Goal: Task Accomplishment & Management: Manage account settings

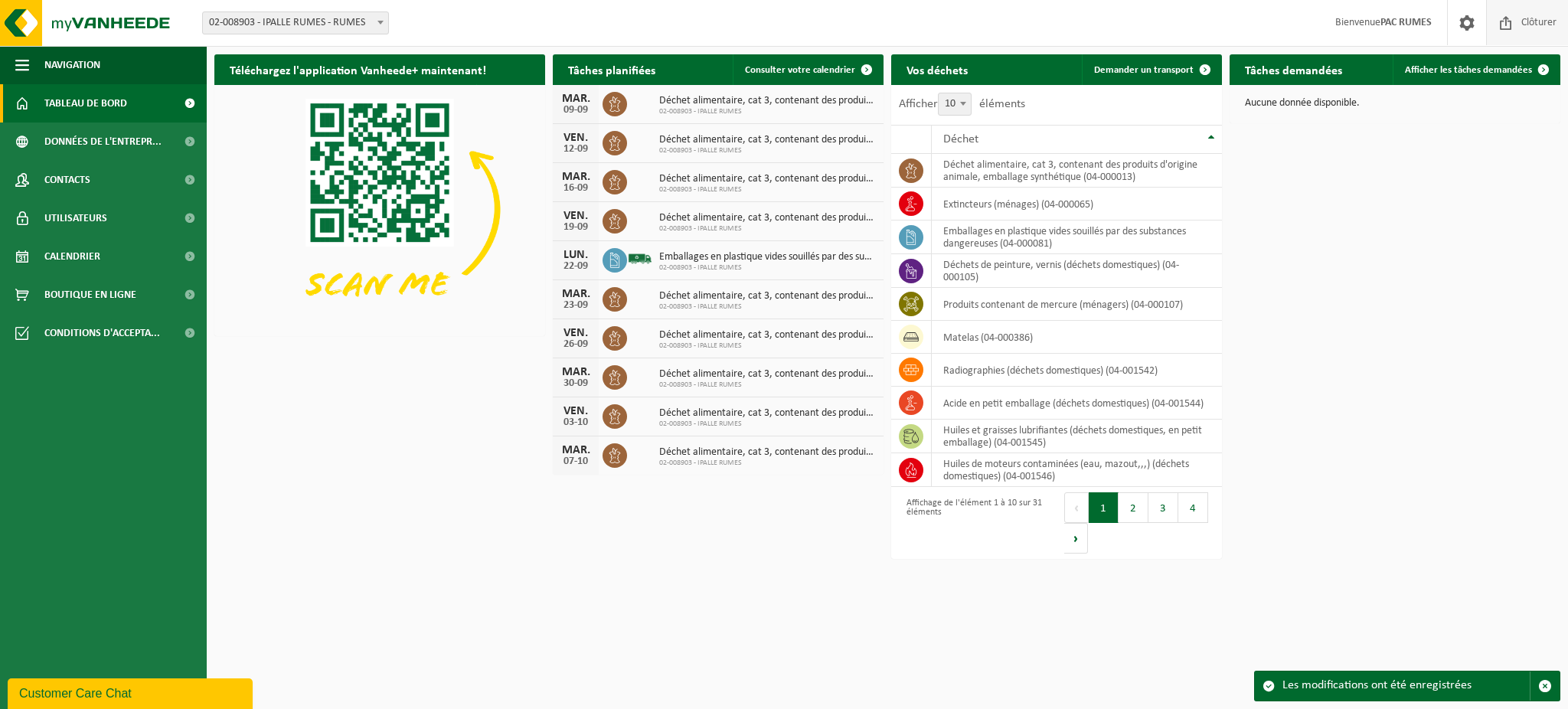
click at [1541, 19] on span "Clôturer" at bounding box center [1538, 22] width 43 height 45
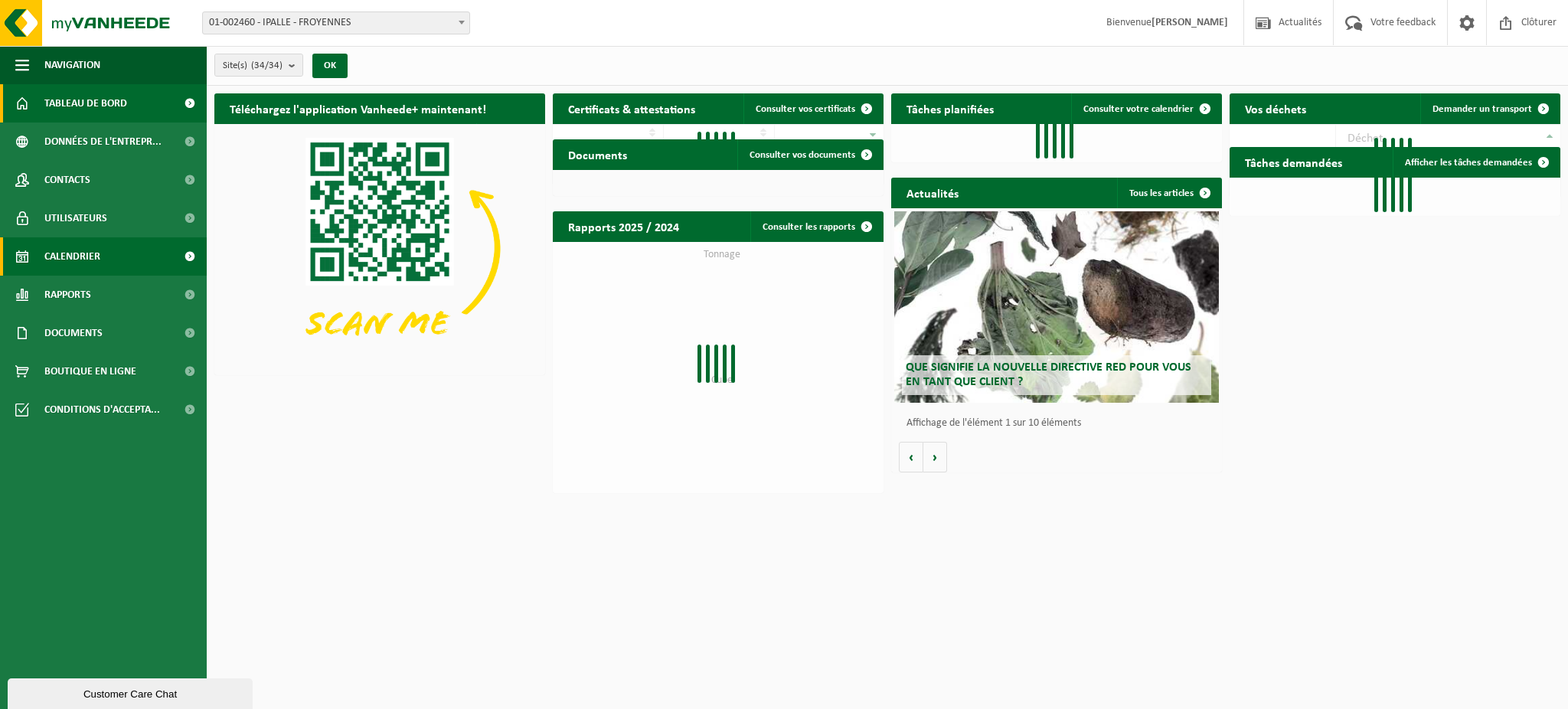
click at [87, 259] on span "Calendrier" at bounding box center [73, 257] width 56 height 38
click at [91, 214] on span "Utilisateurs" at bounding box center [76, 219] width 63 height 38
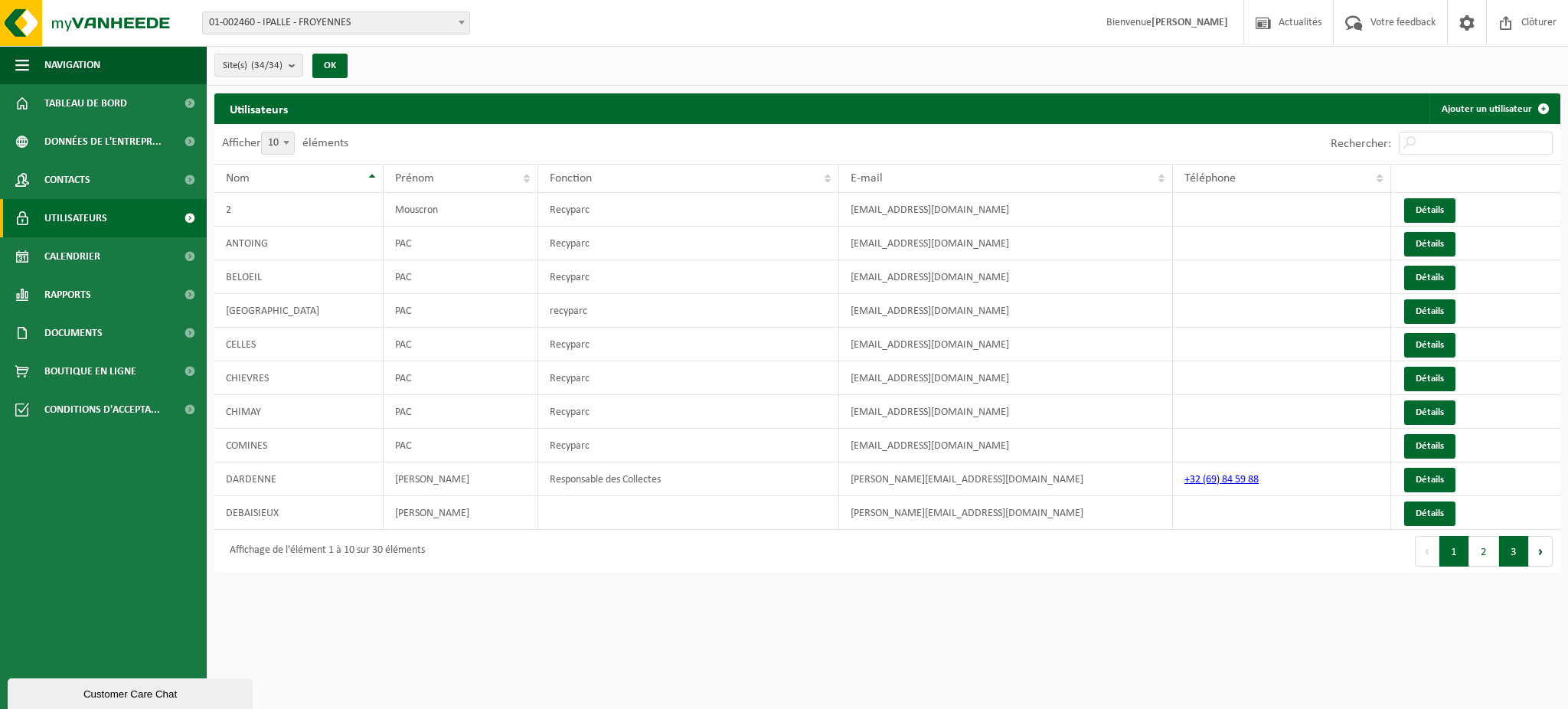
click at [1506, 550] on button "3" at bounding box center [1514, 552] width 30 height 31
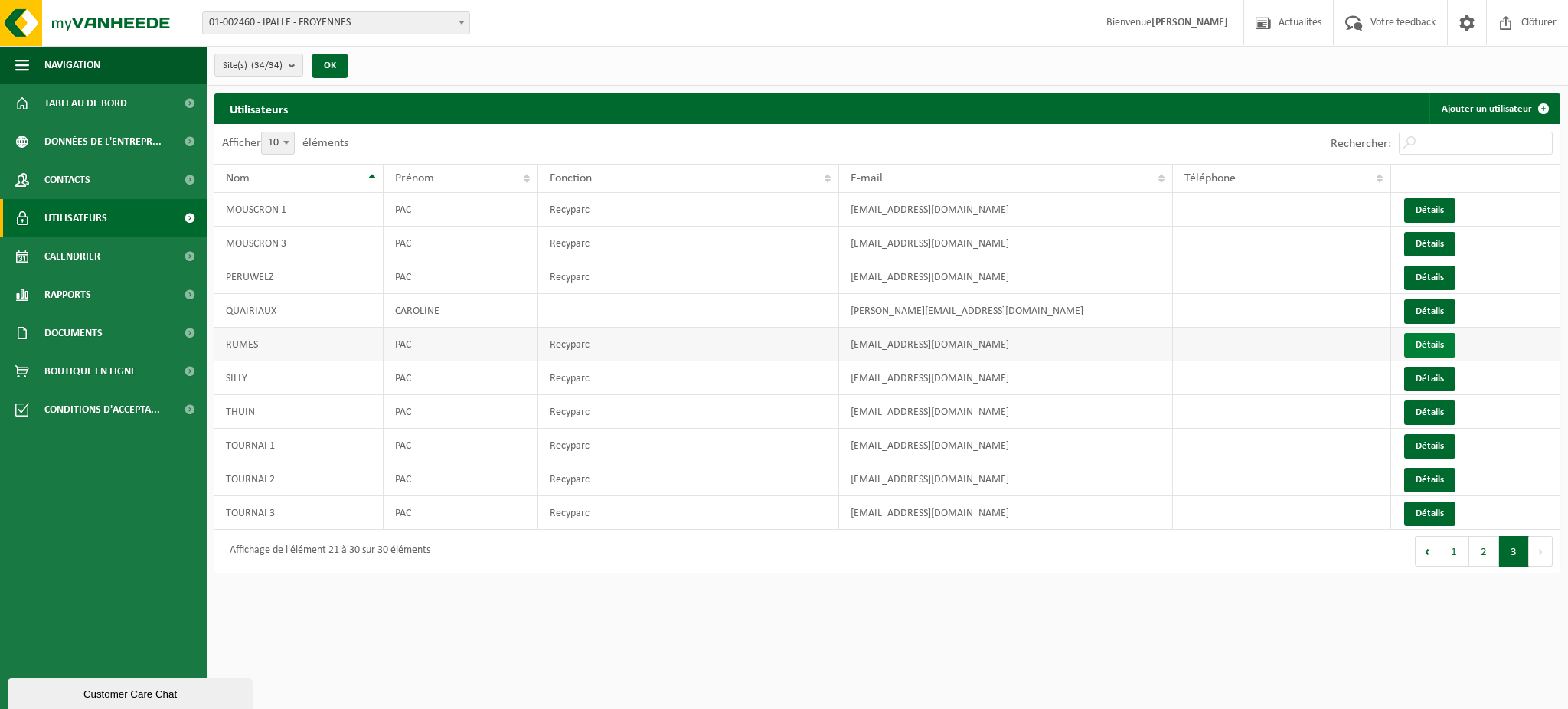
click at [1431, 344] on link "Détails" at bounding box center [1431, 345] width 52 height 25
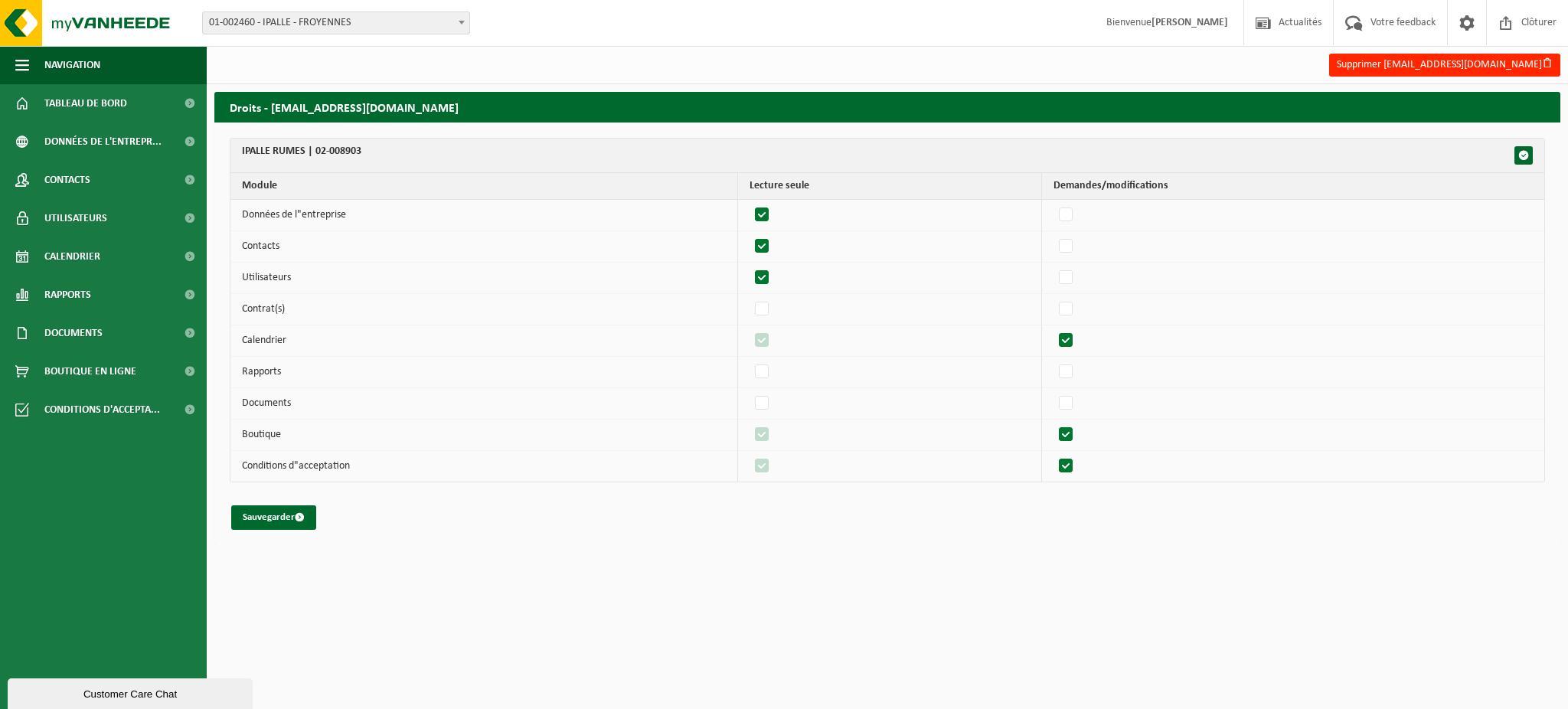
click at [765, 213] on label"] at bounding box center [763, 215] width 21 height 23
click at [750, 203] on input "checkbox" at bounding box center [749, 203] width 1 height 1
checkbox input "false"
click at [767, 242] on label"] at bounding box center [763, 246] width 21 height 23
click at [750, 235] on input "checkbox" at bounding box center [749, 235] width 1 height 1
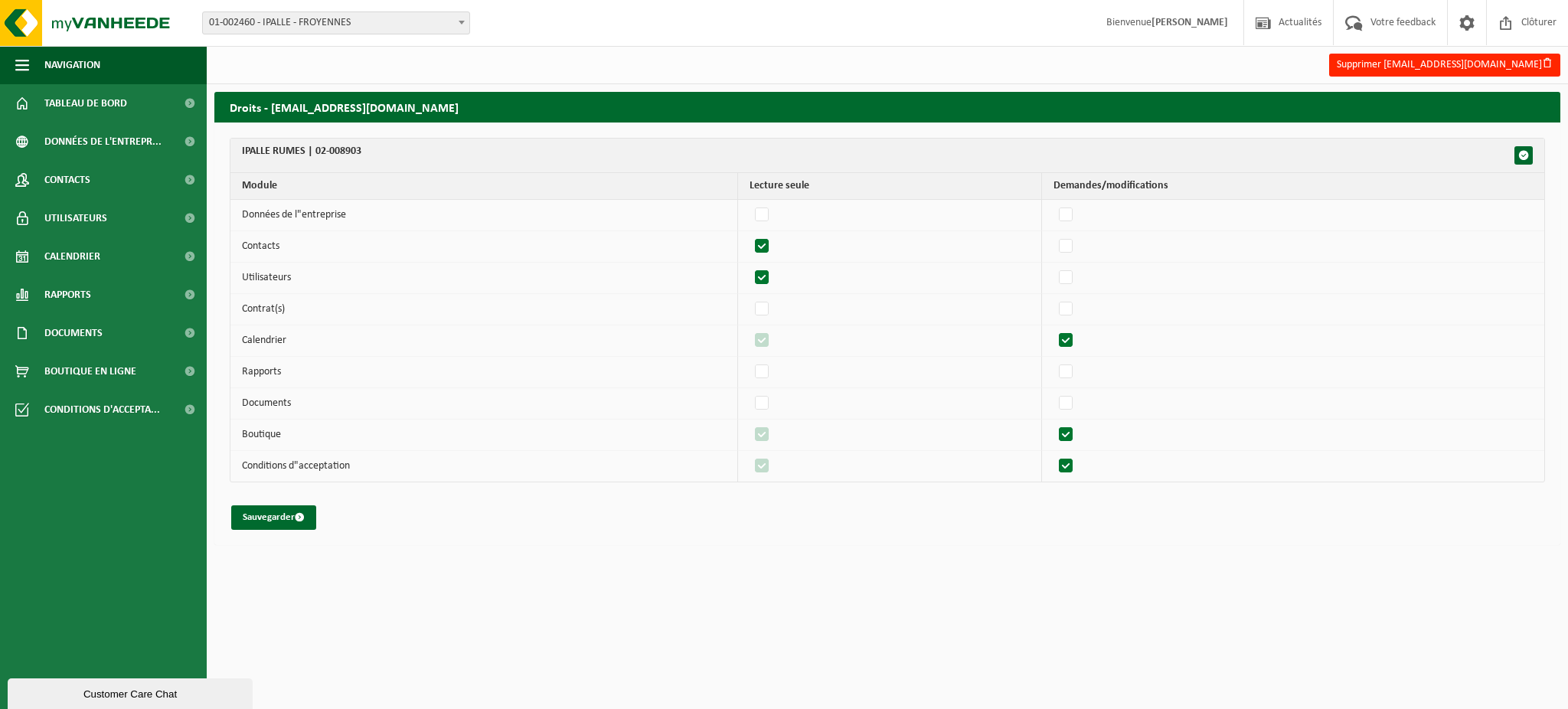
checkbox input "false"
click at [765, 274] on label"] at bounding box center [763, 278] width 21 height 23
click at [750, 266] on input "checkbox" at bounding box center [749, 265] width 1 height 1
checkbox input "false"
click at [1077, 310] on label"] at bounding box center [1067, 309] width 21 height 23
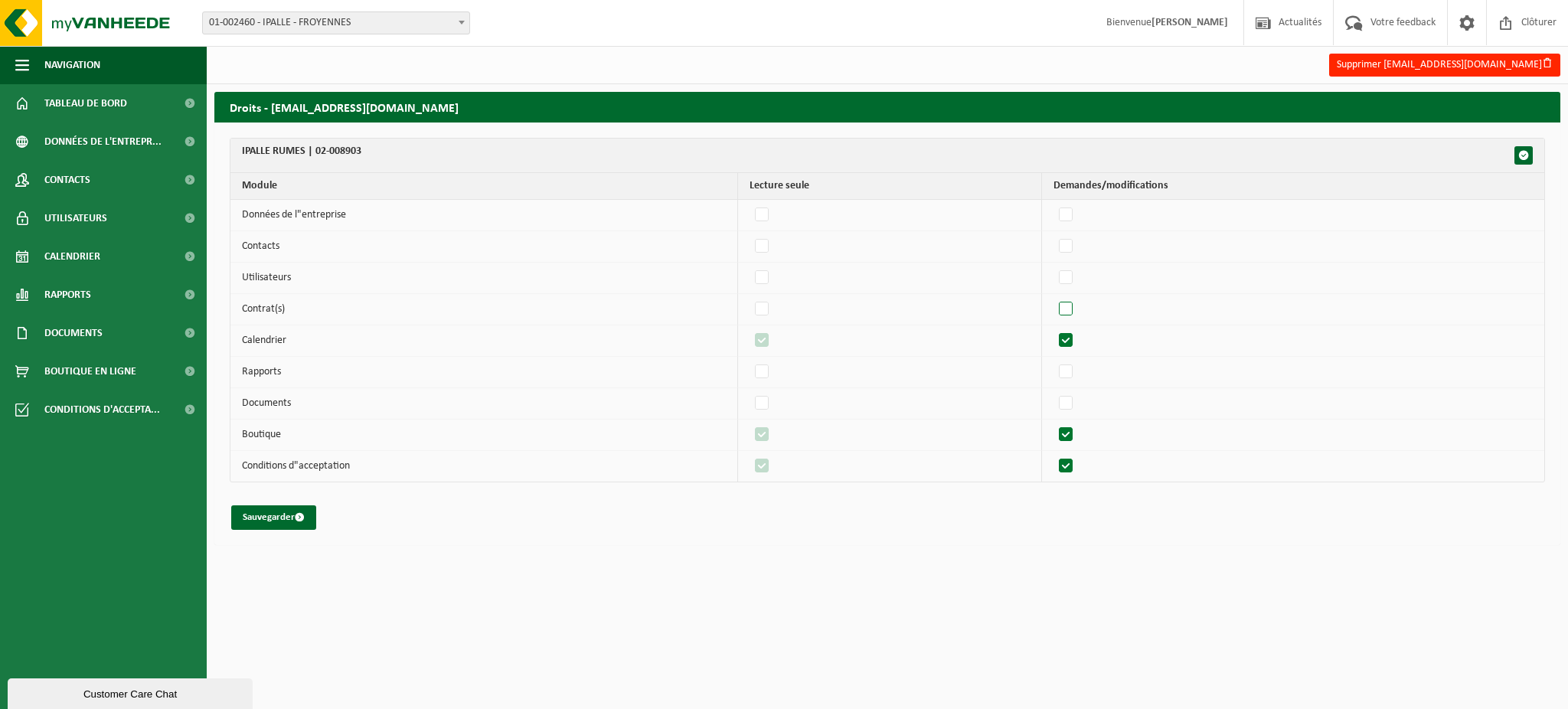
click at [1054, 298] on input "checkbox" at bounding box center [1053, 297] width 1 height 1
checkbox input "true"
click at [1077, 310] on label"] at bounding box center [1067, 309] width 21 height 23
click at [1054, 298] on input "checkbox" at bounding box center [1053, 297] width 1 height 1
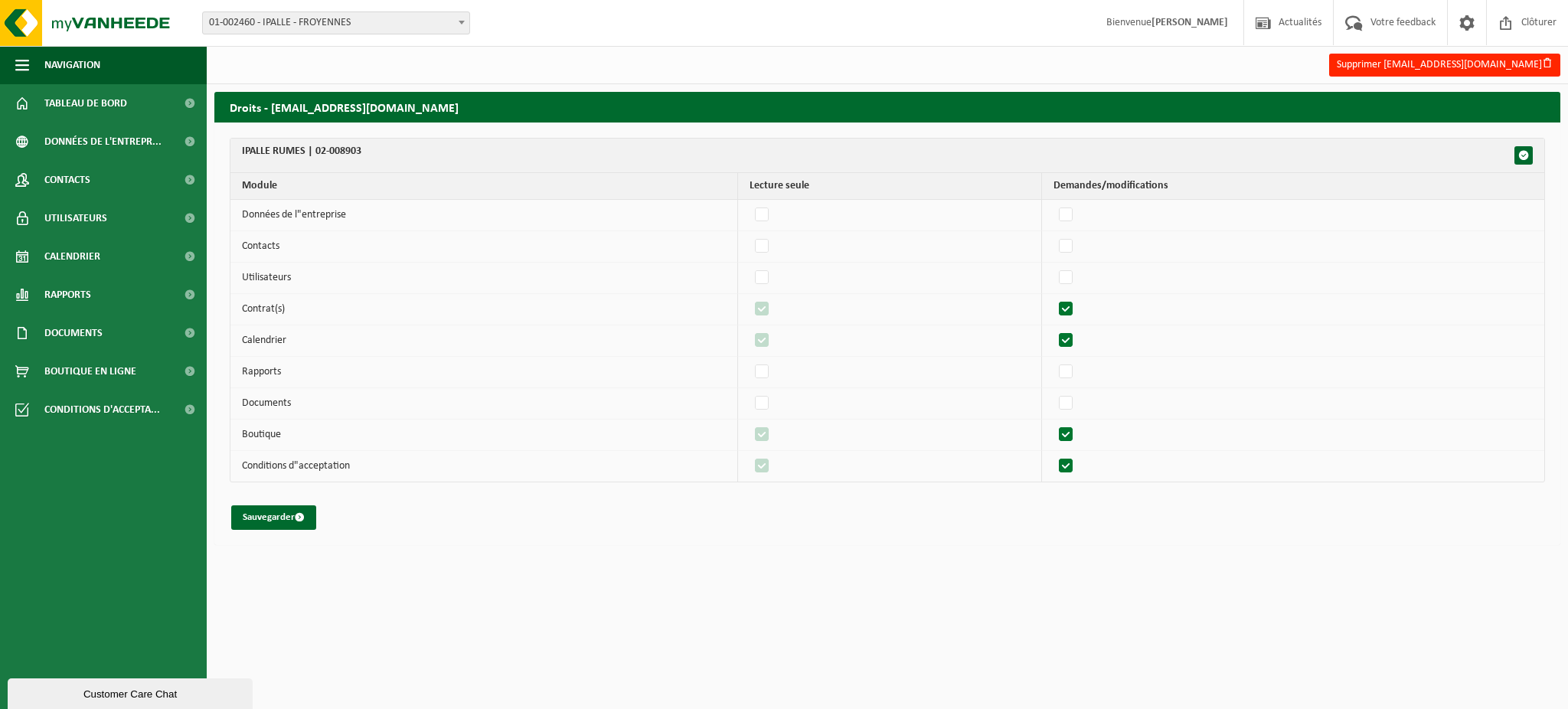
checkbox input "false"
click at [772, 308] on label"] at bounding box center [763, 309] width 21 height 23
click at [750, 298] on input "checkbox" at bounding box center [749, 297] width 1 height 1
checkbox input "false"
click at [1075, 341] on label"] at bounding box center [1067, 341] width 21 height 23
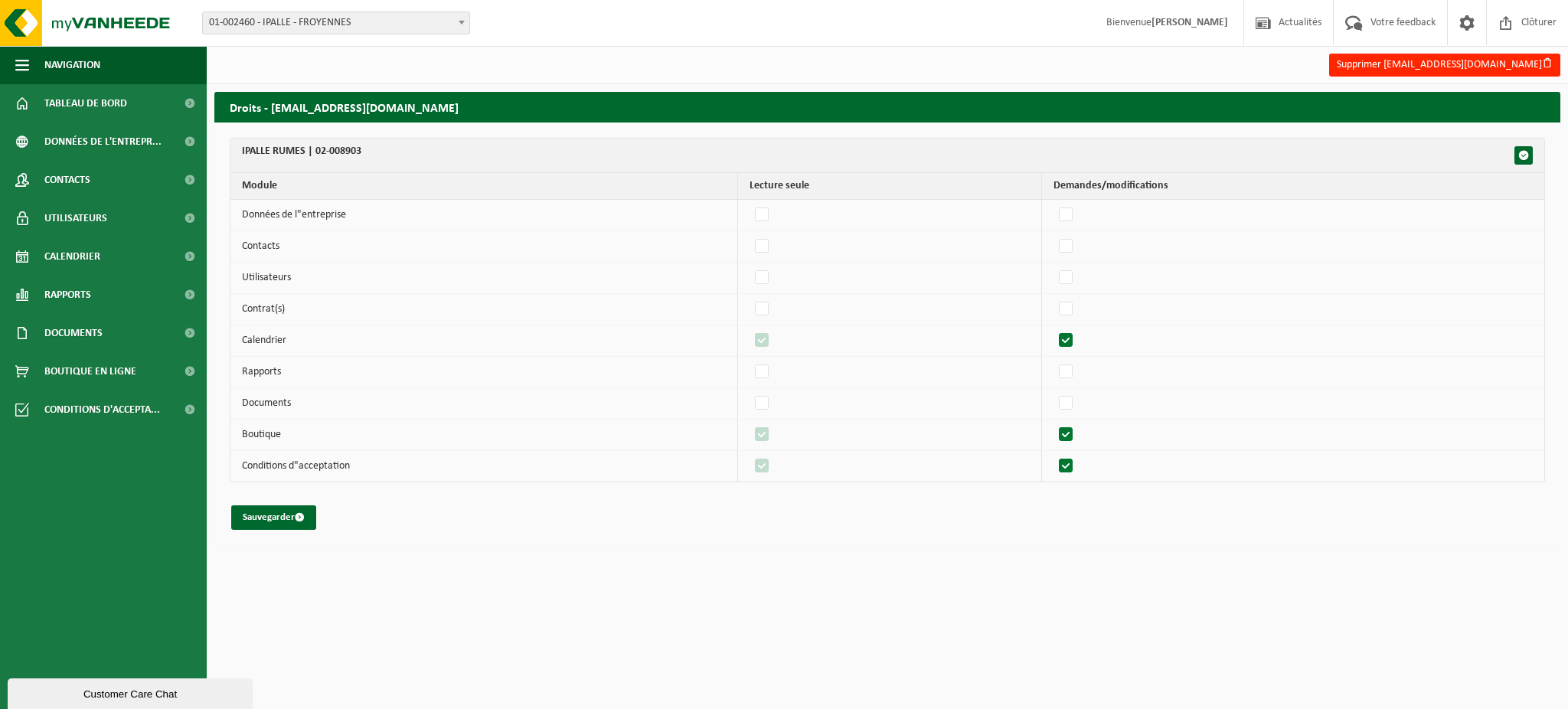
click at [1054, 329] on input "checkbox" at bounding box center [1053, 328] width 1 height 1
checkbox input "false"
click at [1068, 402] on label"] at bounding box center [1067, 404] width 21 height 23
click at [1054, 392] on input "checkbox" at bounding box center [1053, 391] width 1 height 1
checkbox input "true"
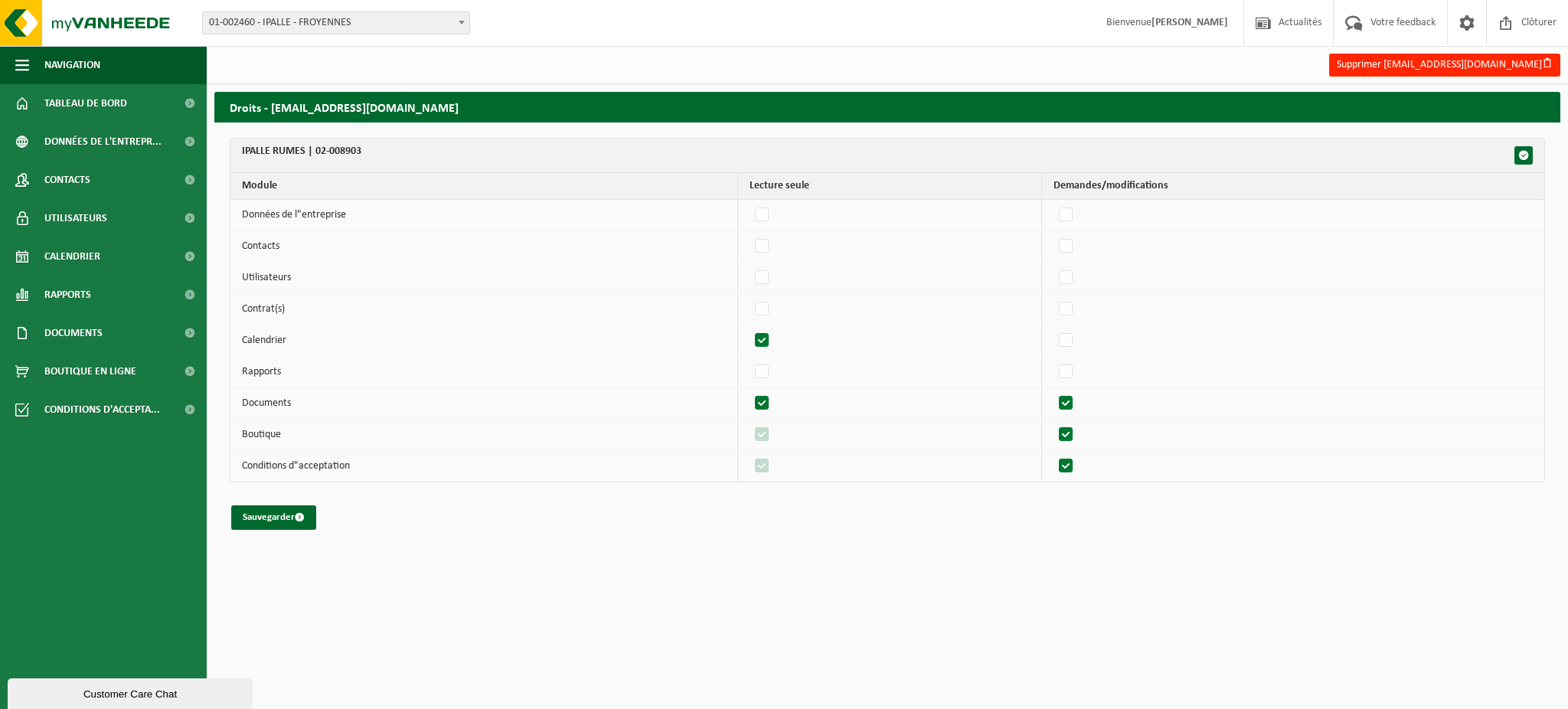
checkbox input "true"
click at [1068, 402] on label"] at bounding box center [1067, 404] width 21 height 23
click at [1054, 392] on input "checkbox" at bounding box center [1053, 391] width 1 height 1
checkbox input "false"
click at [1077, 435] on label"] at bounding box center [1067, 435] width 21 height 23
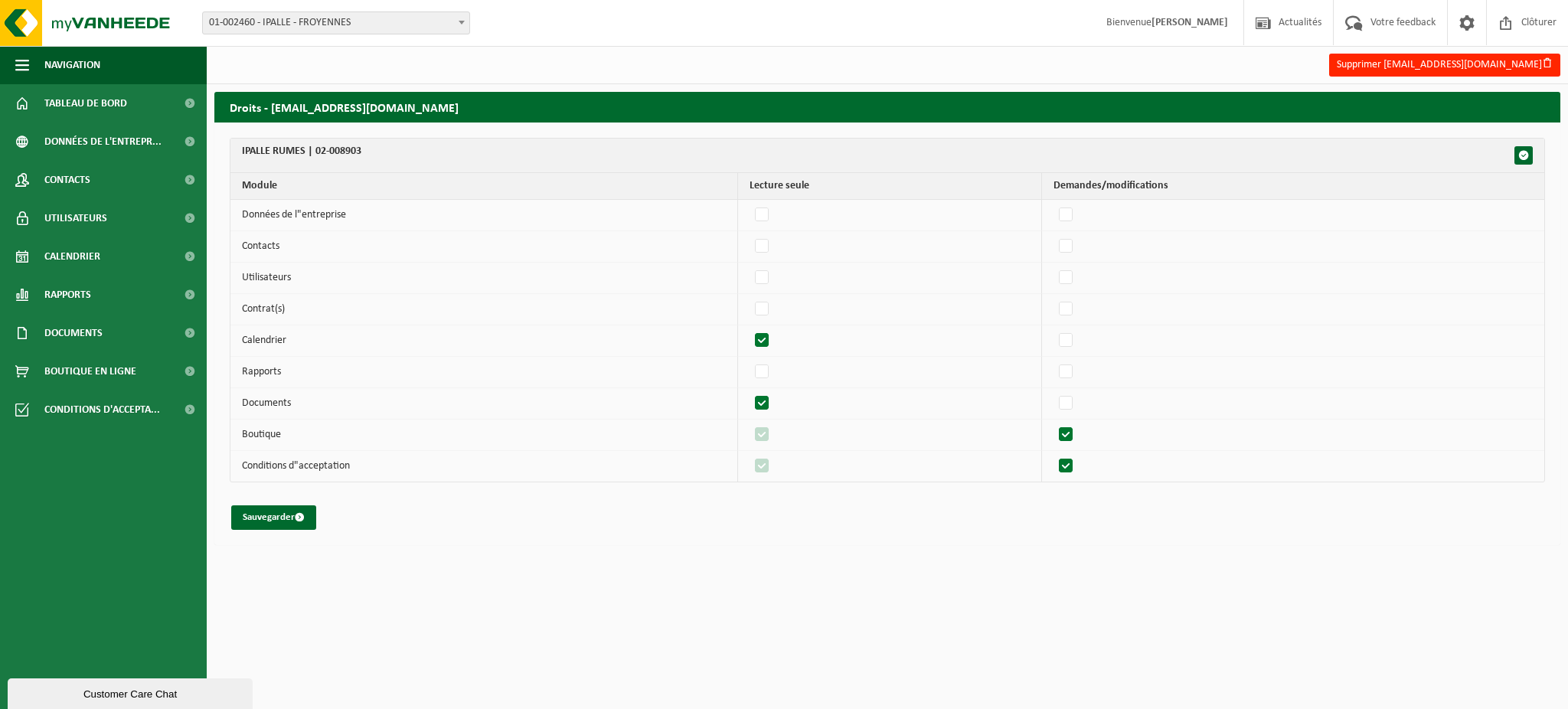
click at [1054, 424] on input "checkbox" at bounding box center [1053, 423] width 1 height 1
checkbox input "false"
click at [1070, 464] on label"] at bounding box center [1067, 467] width 21 height 23
click at [1054, 455] on input "checkbox" at bounding box center [1053, 454] width 1 height 1
checkbox input "false"
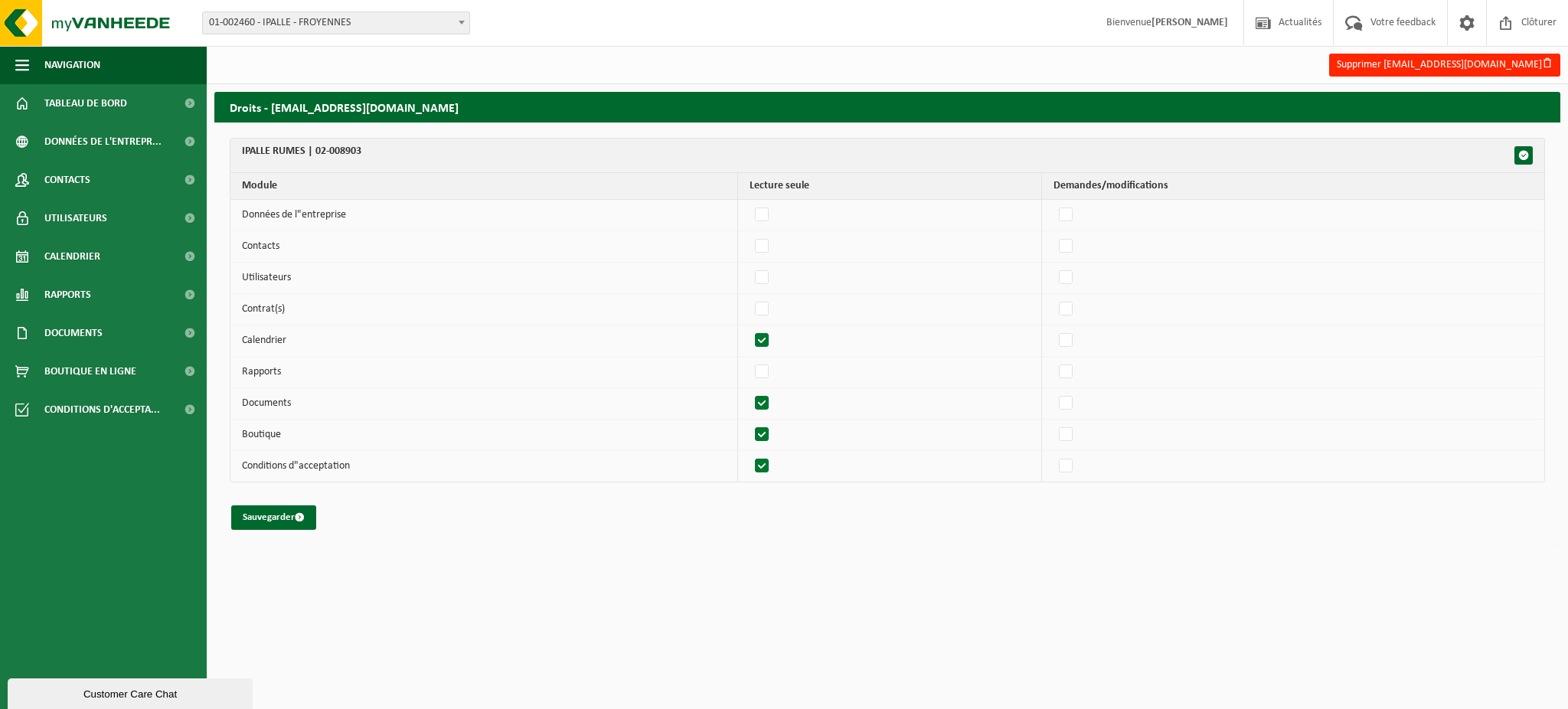
click at [769, 433] on label"] at bounding box center [763, 435] width 21 height 23
click at [750, 424] on input "checkbox" at bounding box center [749, 423] width 1 height 1
checkbox input "false"
click at [763, 465] on label"] at bounding box center [763, 467] width 21 height 23
click at [750, 455] on input "checkbox" at bounding box center [749, 454] width 1 height 1
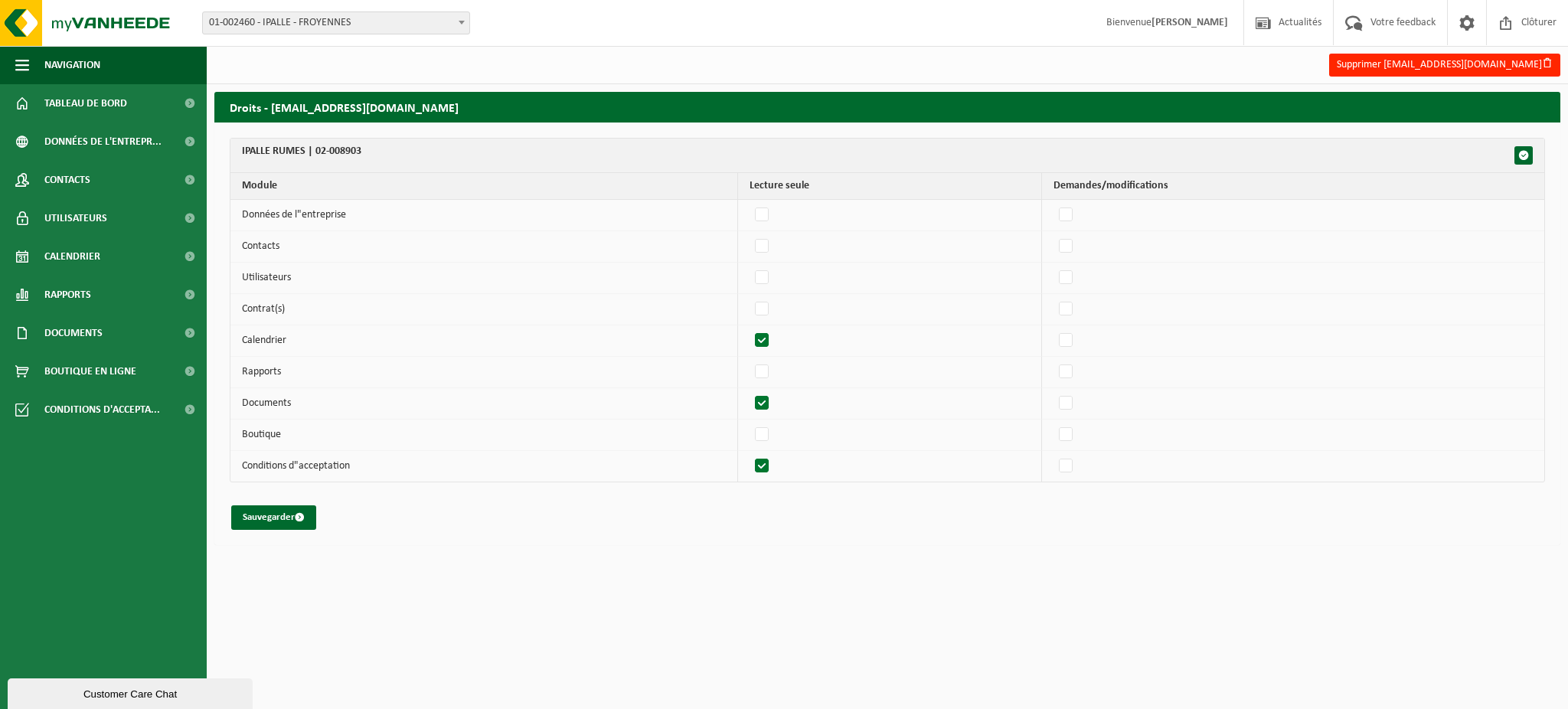
checkbox input "false"
click at [271, 525] on button "Sauvegarder" at bounding box center [273, 518] width 85 height 25
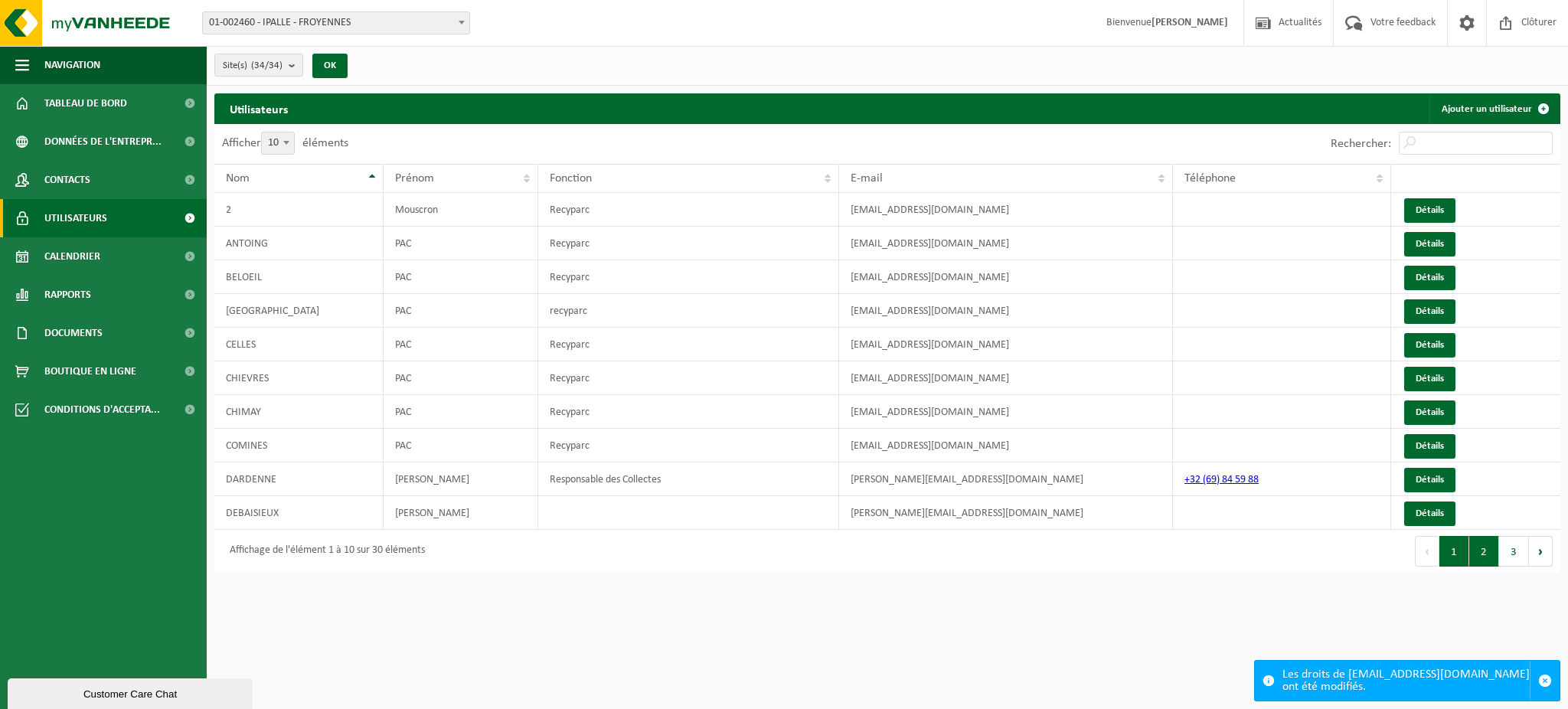
click at [1481, 554] on button "2" at bounding box center [1484, 552] width 30 height 31
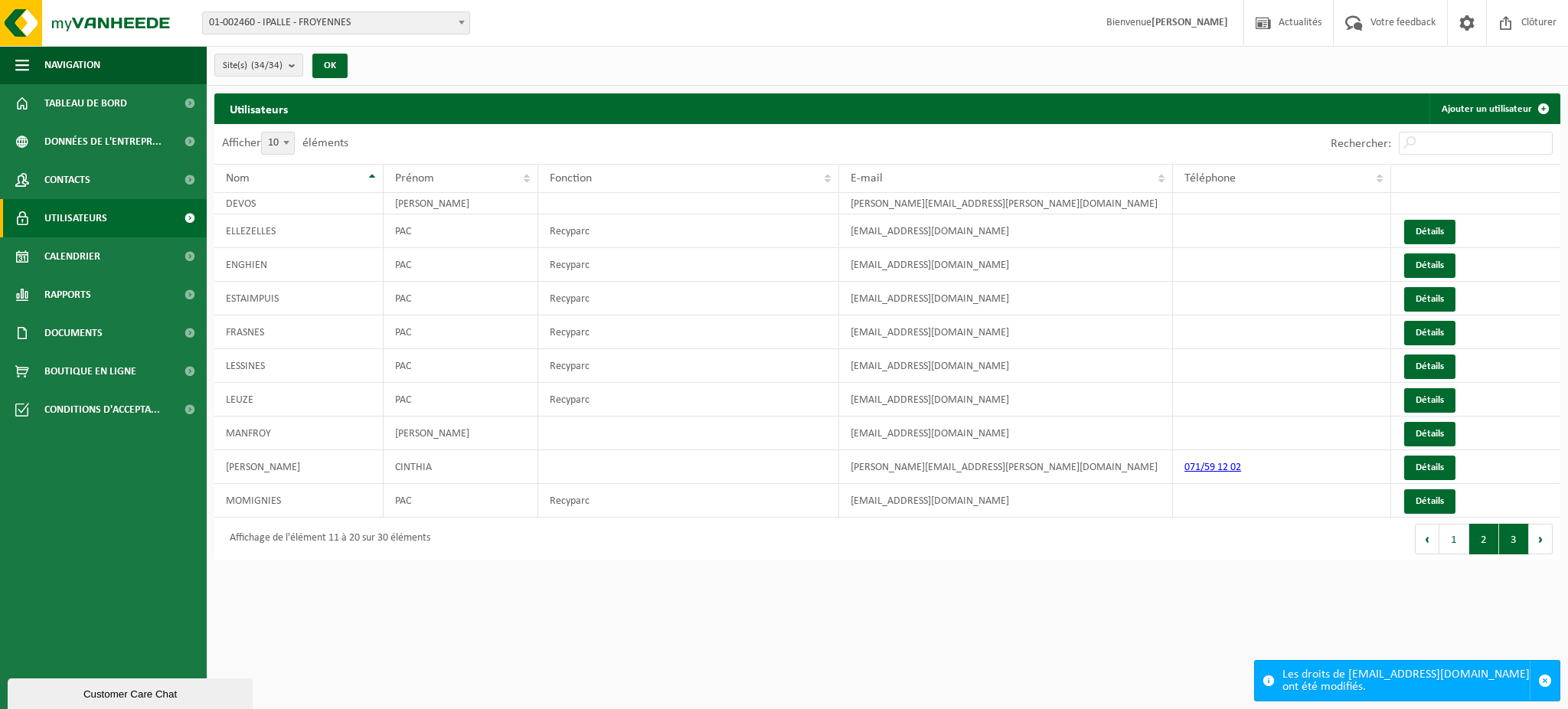
click at [1514, 549] on button "3" at bounding box center [1514, 539] width 30 height 31
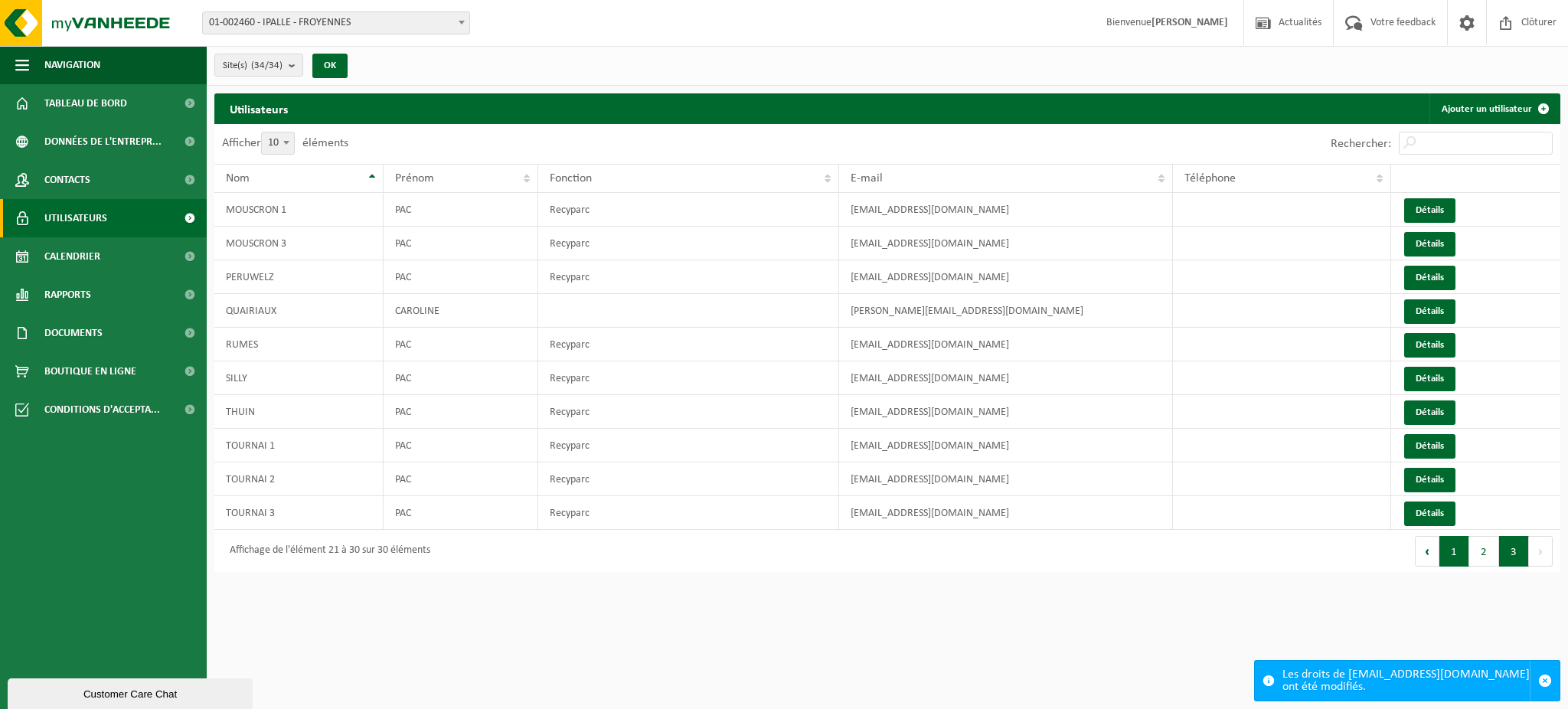
click at [1458, 550] on button "1" at bounding box center [1454, 552] width 30 height 31
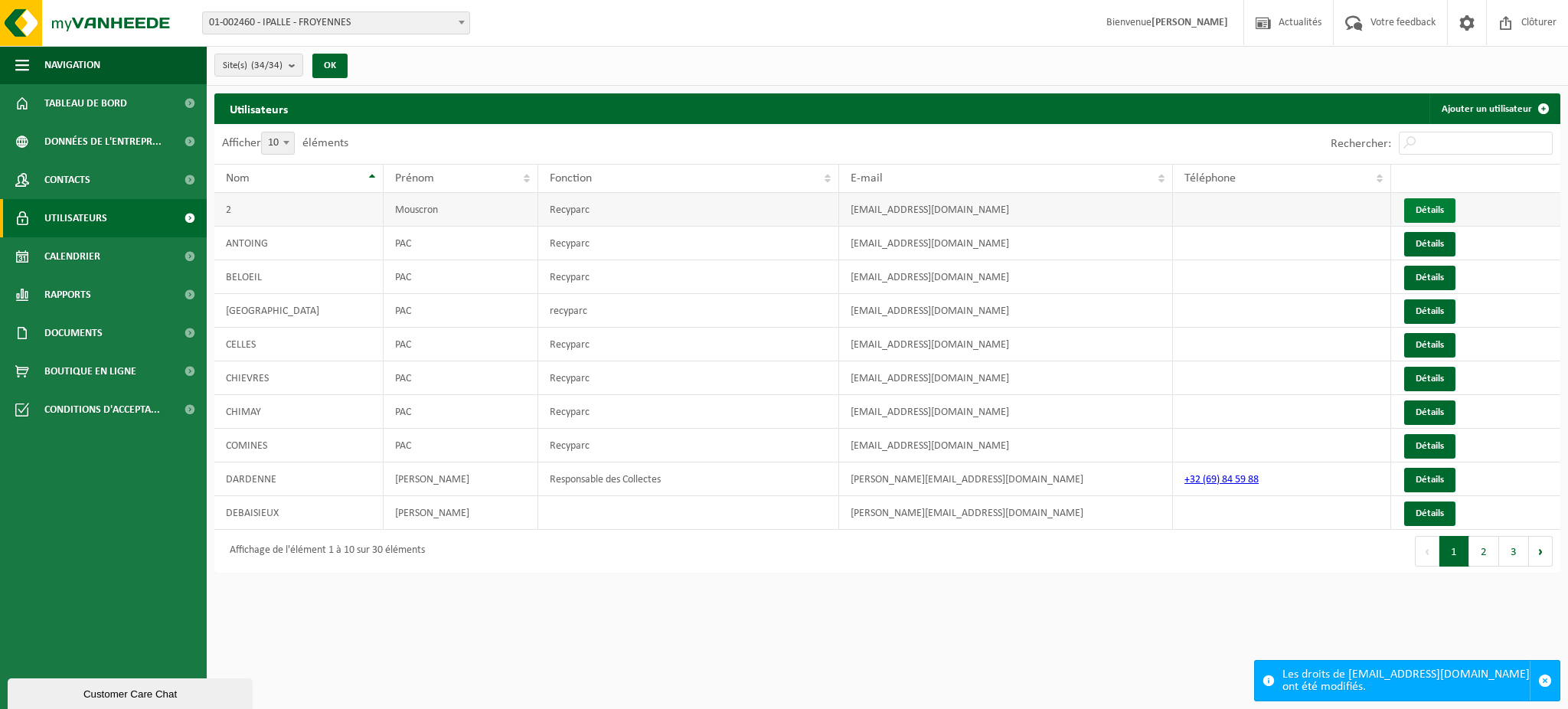
click at [1436, 206] on link "Détails" at bounding box center [1431, 211] width 52 height 25
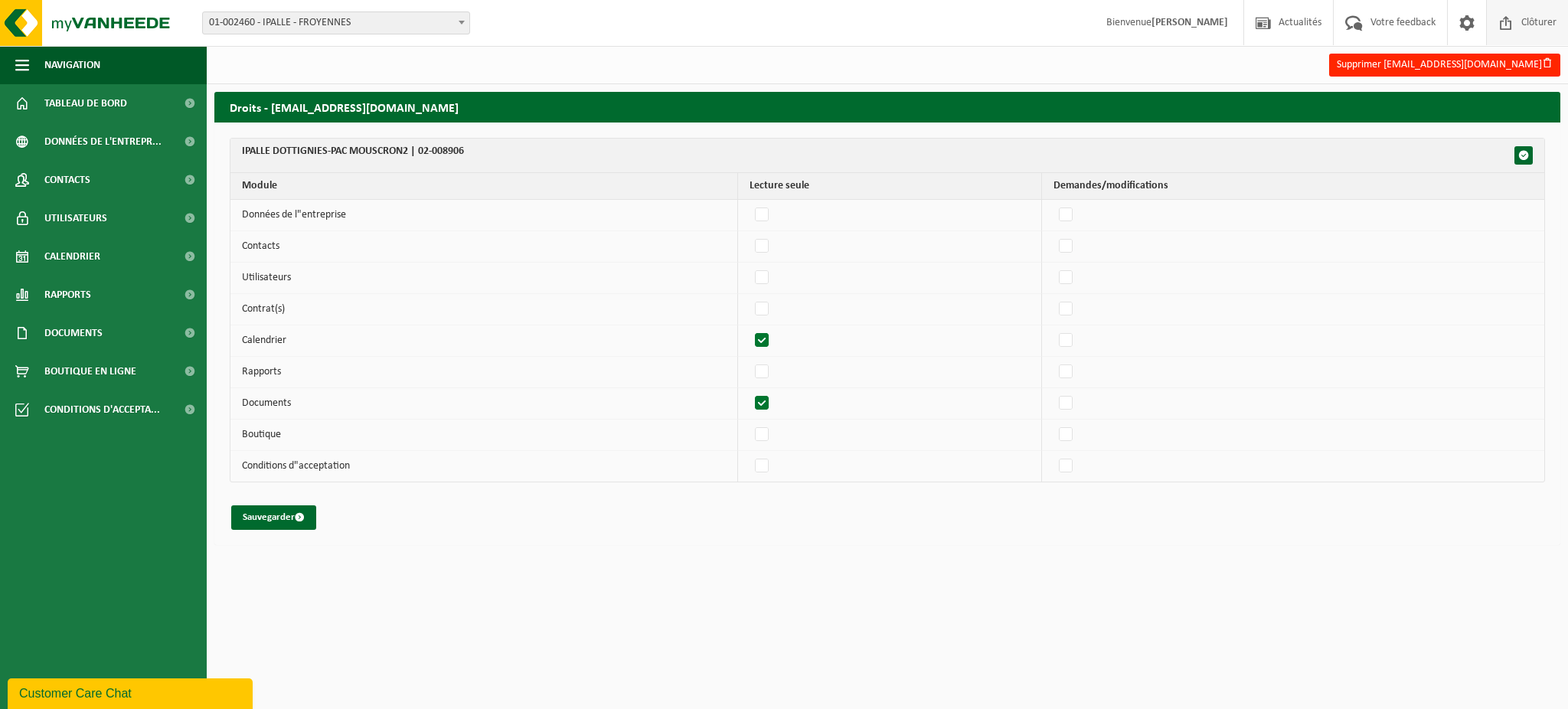
click at [1526, 21] on span "Clôturer" at bounding box center [1538, 22] width 43 height 45
